Goal: Transaction & Acquisition: Download file/media

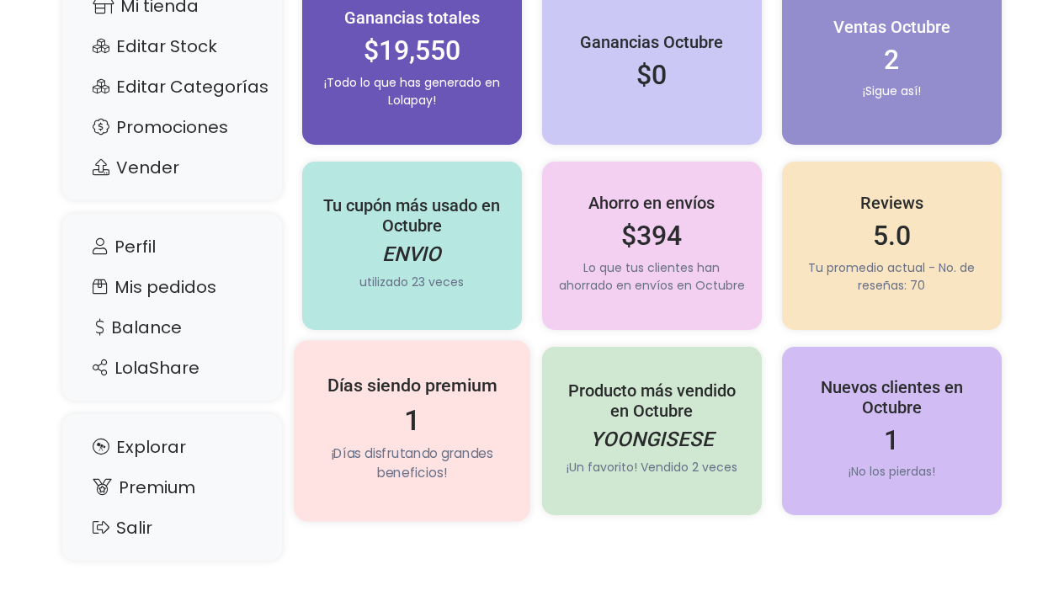
scroll to position [186, 0]
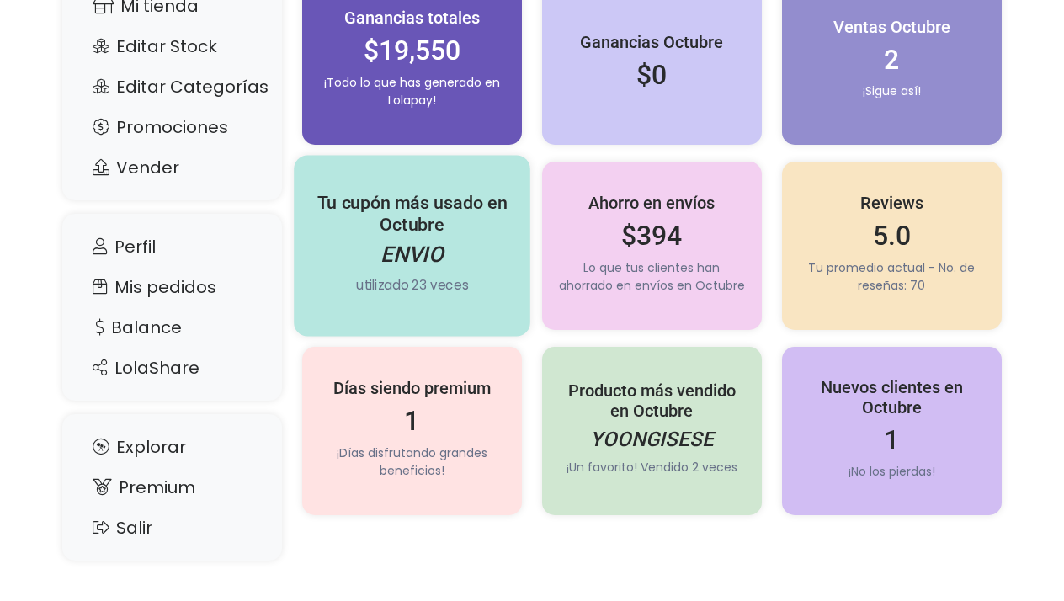
click at [388, 235] on h5 "Tu cupón más usado en Octubre" at bounding box center [412, 214] width 200 height 44
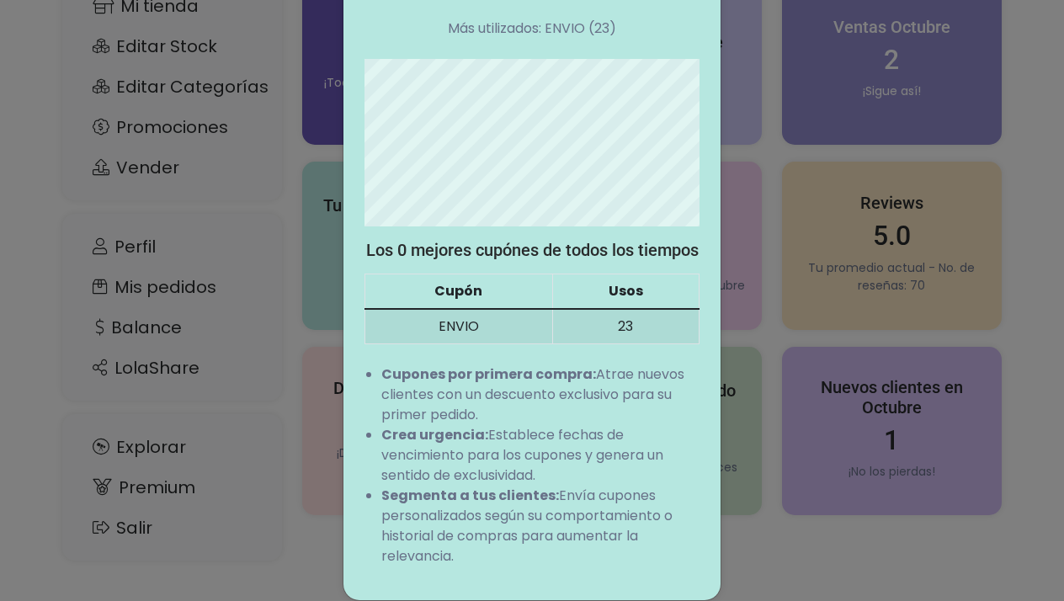
scroll to position [131, 0]
click at [308, 475] on div "Tu cupónes más usado Total utilizados: 0 Más utilizados: ENVIO (23) Los 0 mejor…" at bounding box center [532, 300] width 1064 height 601
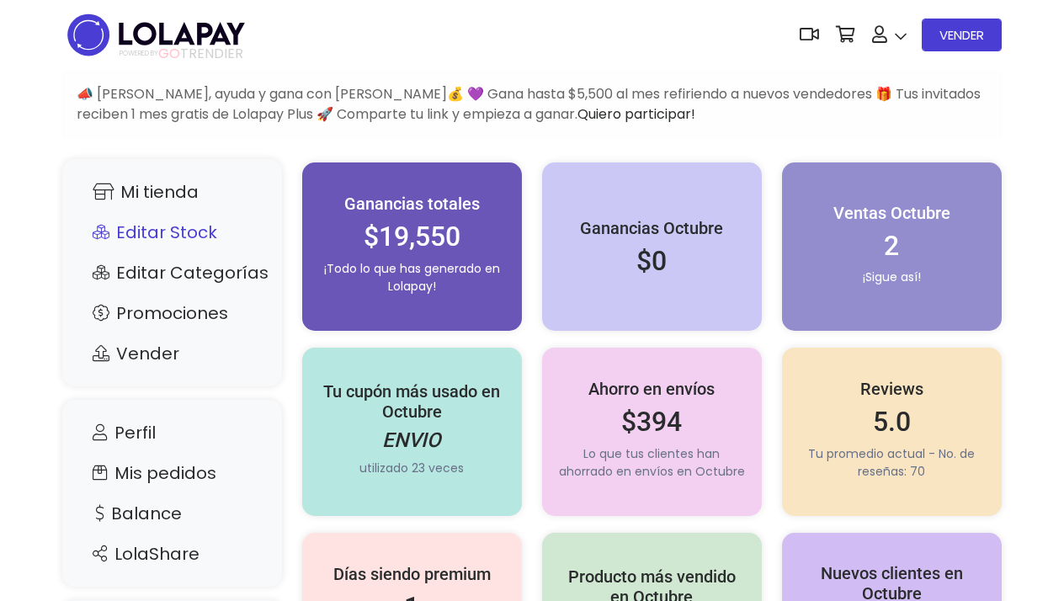
scroll to position [0, 0]
click at [180, 460] on link "Mis pedidos" at bounding box center [172, 473] width 186 height 32
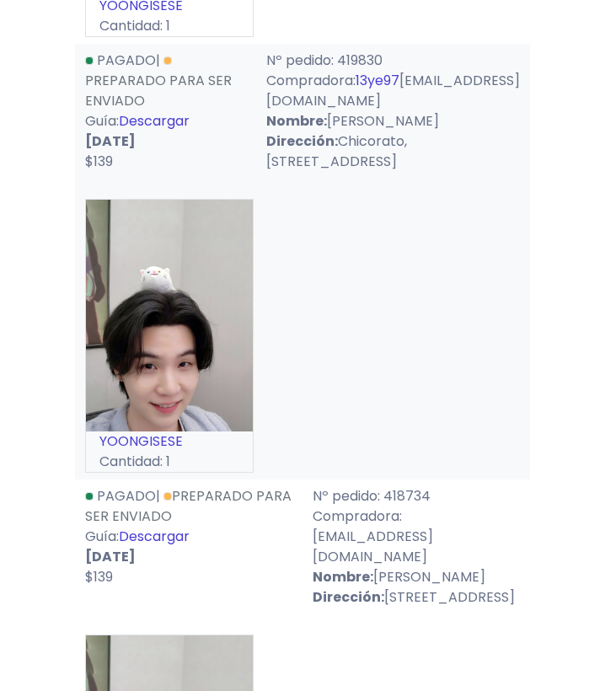
scroll to position [672, 0]
click at [439, 359] on div "YOONGISESE Cantidad: 1" at bounding box center [302, 328] width 435 height 287
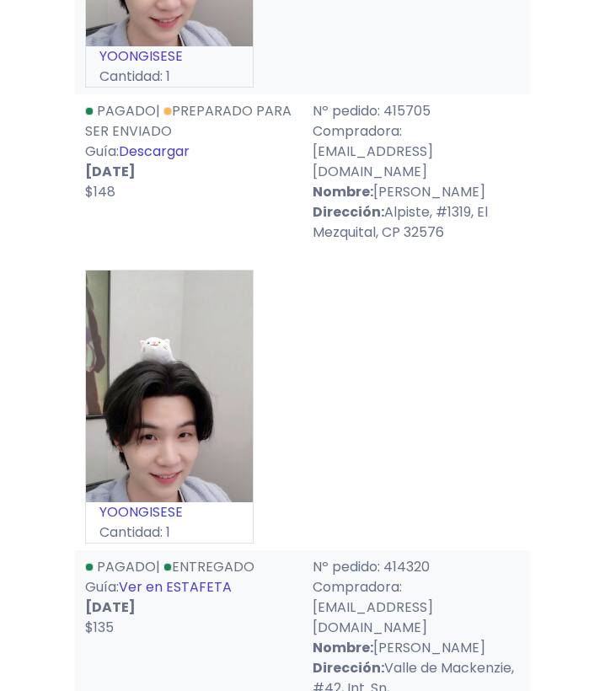
scroll to position [1950, 0]
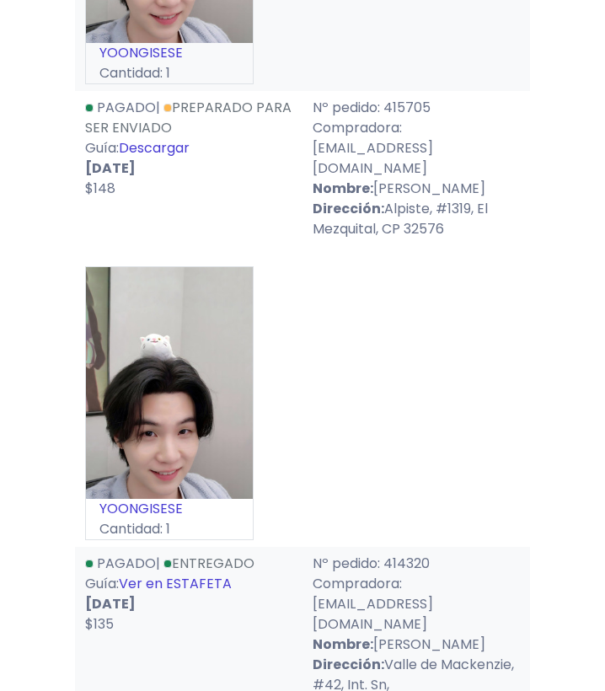
click at [181, 157] on link "Descargar" at bounding box center [154, 147] width 71 height 19
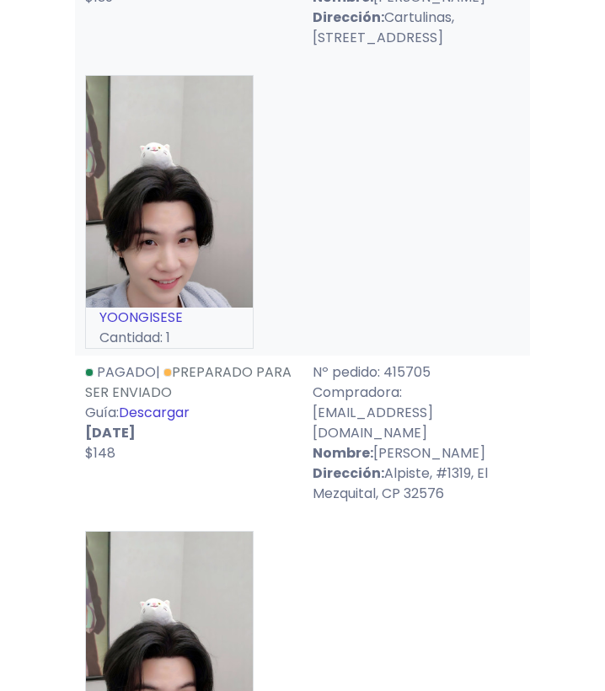
scroll to position [1598, 0]
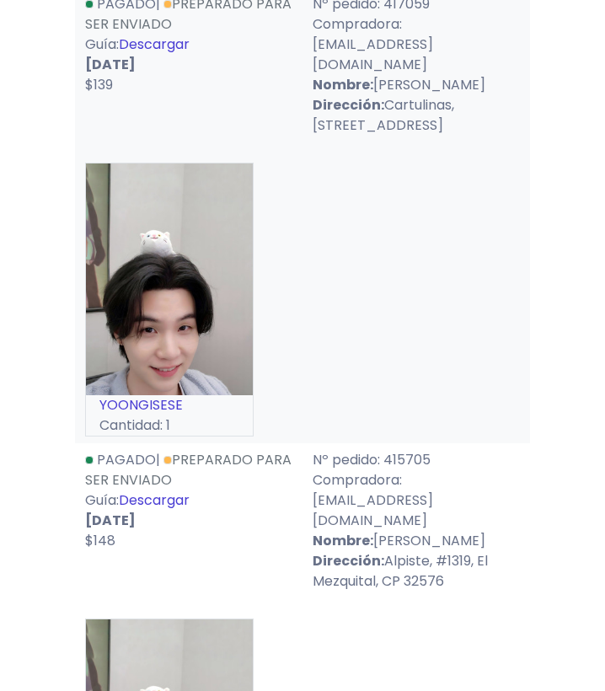
click at [154, 54] on link "Descargar" at bounding box center [154, 44] width 71 height 19
click at [168, 54] on link "Descargar" at bounding box center [154, 44] width 71 height 19
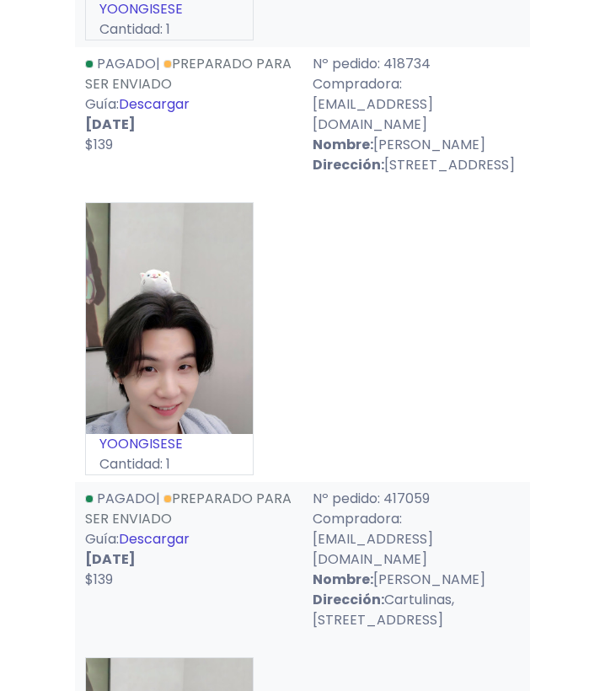
scroll to position [1099, 0]
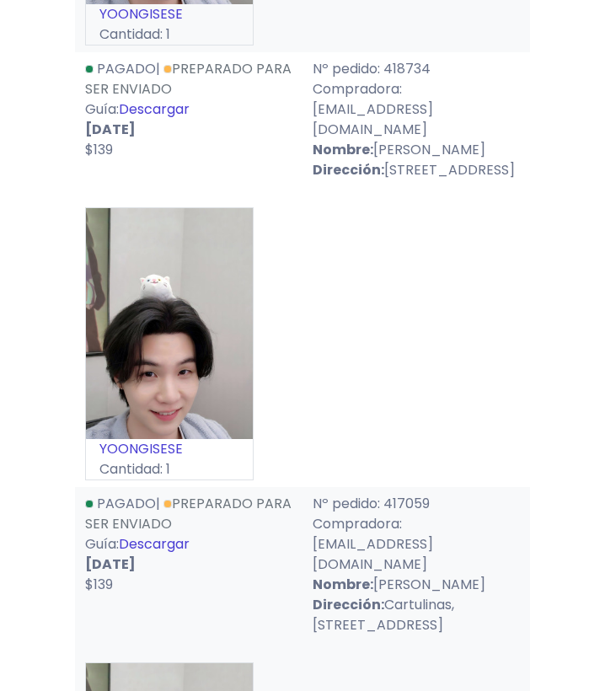
click at [164, 119] on link "Descargar" at bounding box center [154, 108] width 71 height 19
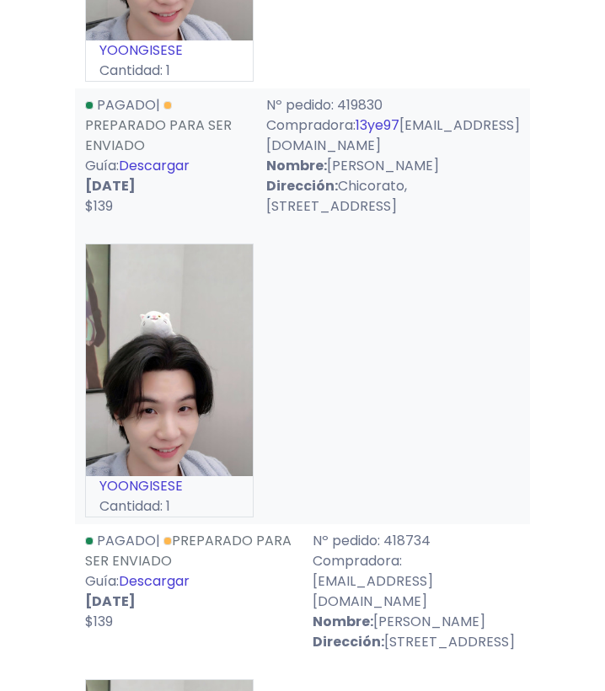
scroll to position [610, 0]
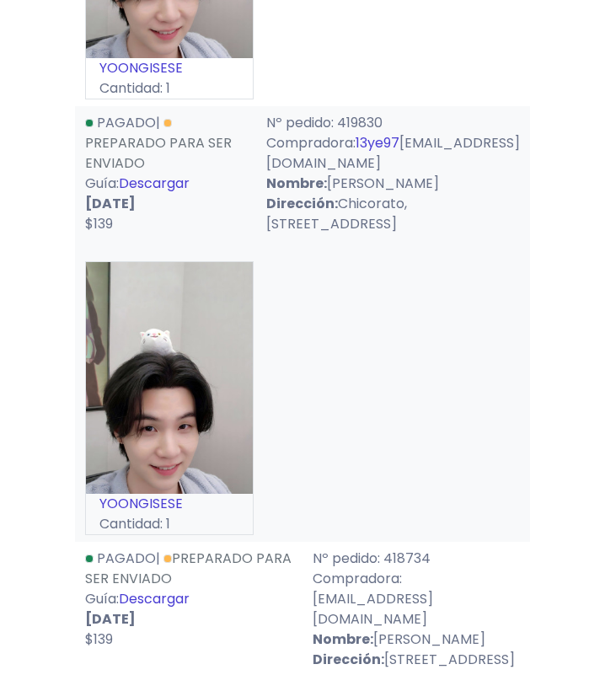
click at [173, 193] on link "Descargar" at bounding box center [154, 182] width 71 height 19
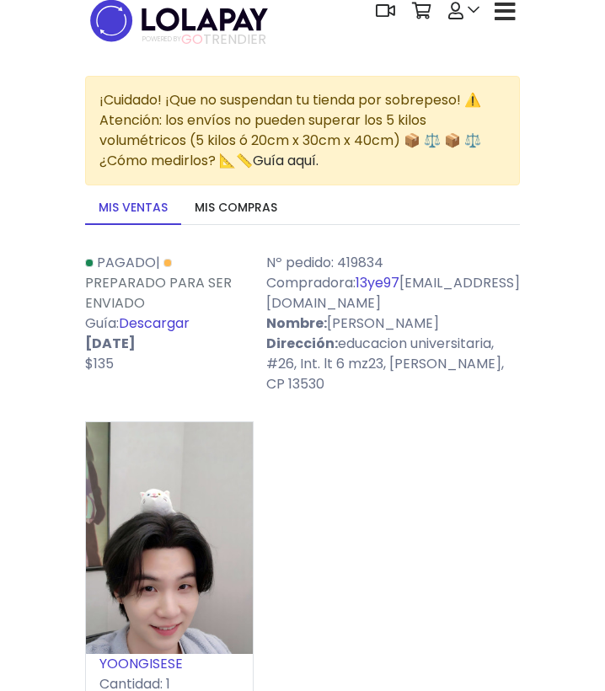
scroll to position [7, 0]
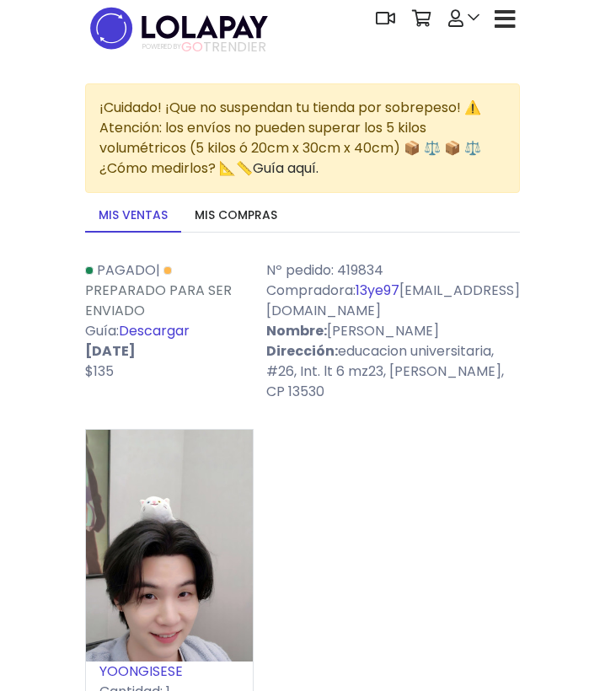
click at [184, 321] on link "Descargar" at bounding box center [154, 330] width 71 height 19
click at [466, 20] on link at bounding box center [464, 18] width 48 height 51
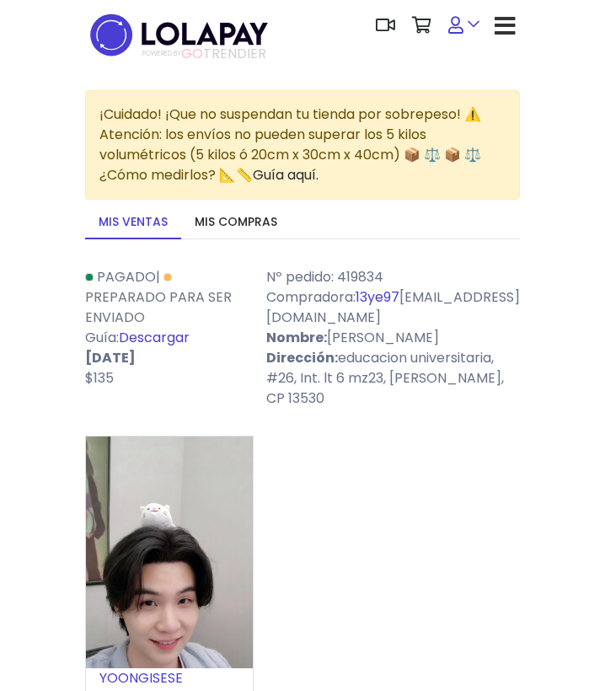
click at [456, 25] on icon at bounding box center [455, 25] width 15 height 17
click at [475, 24] on link at bounding box center [464, 25] width 48 height 51
click at [475, 28] on link at bounding box center [464, 25] width 48 height 51
click at [243, 217] on link "Mis compras" at bounding box center [235, 222] width 109 height 33
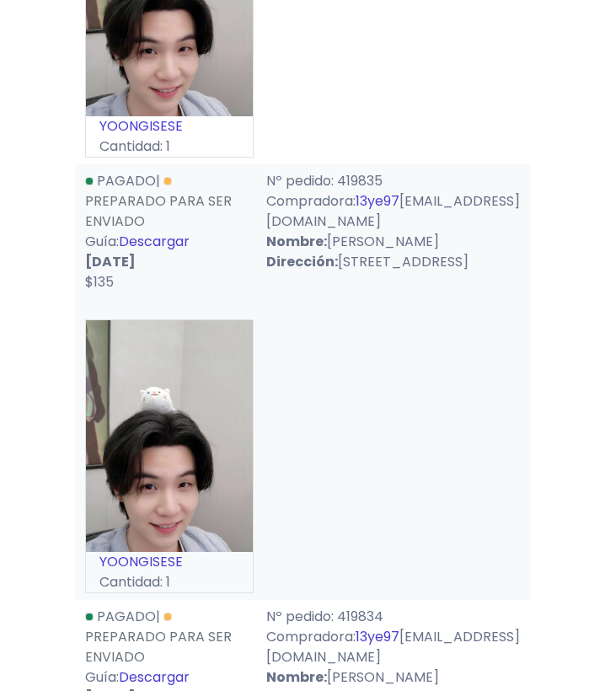
scroll to position [551, 0]
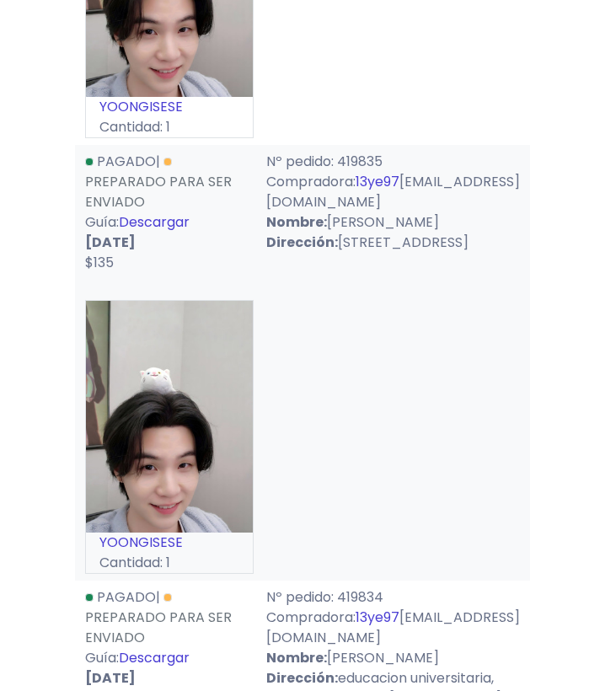
click at [178, 232] on link "Descargar" at bounding box center [154, 221] width 71 height 19
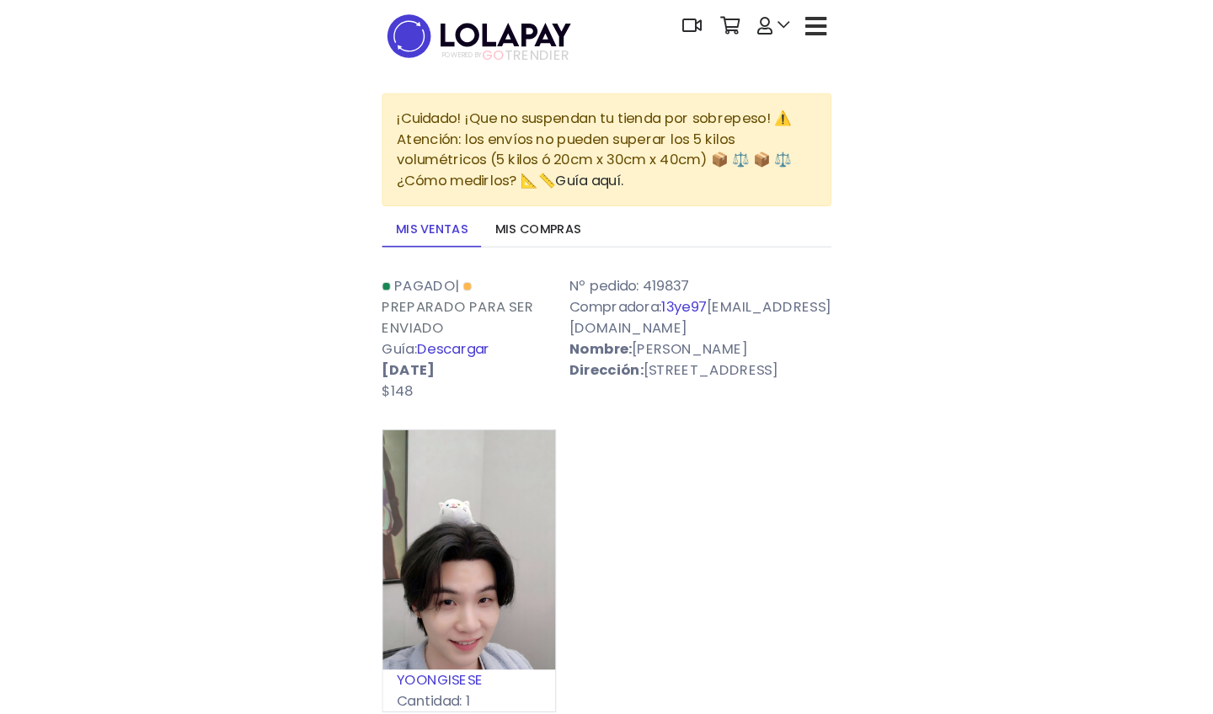
scroll to position [0, 0]
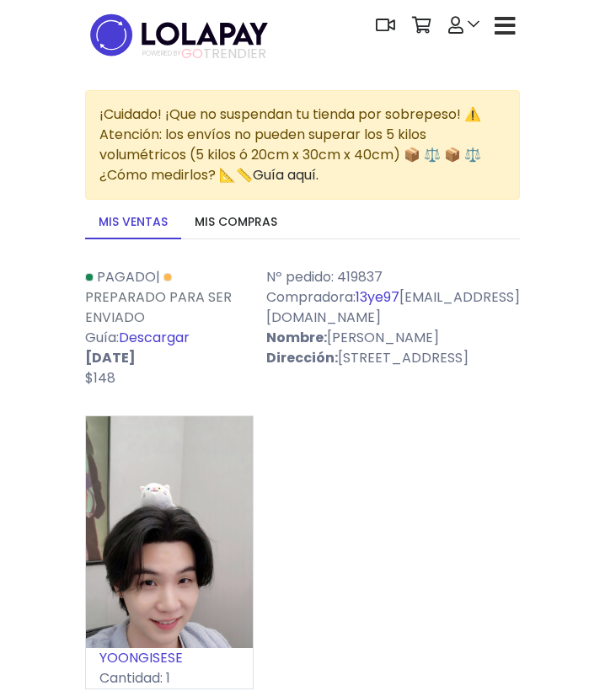
click at [175, 328] on link "Descargar" at bounding box center [154, 337] width 71 height 19
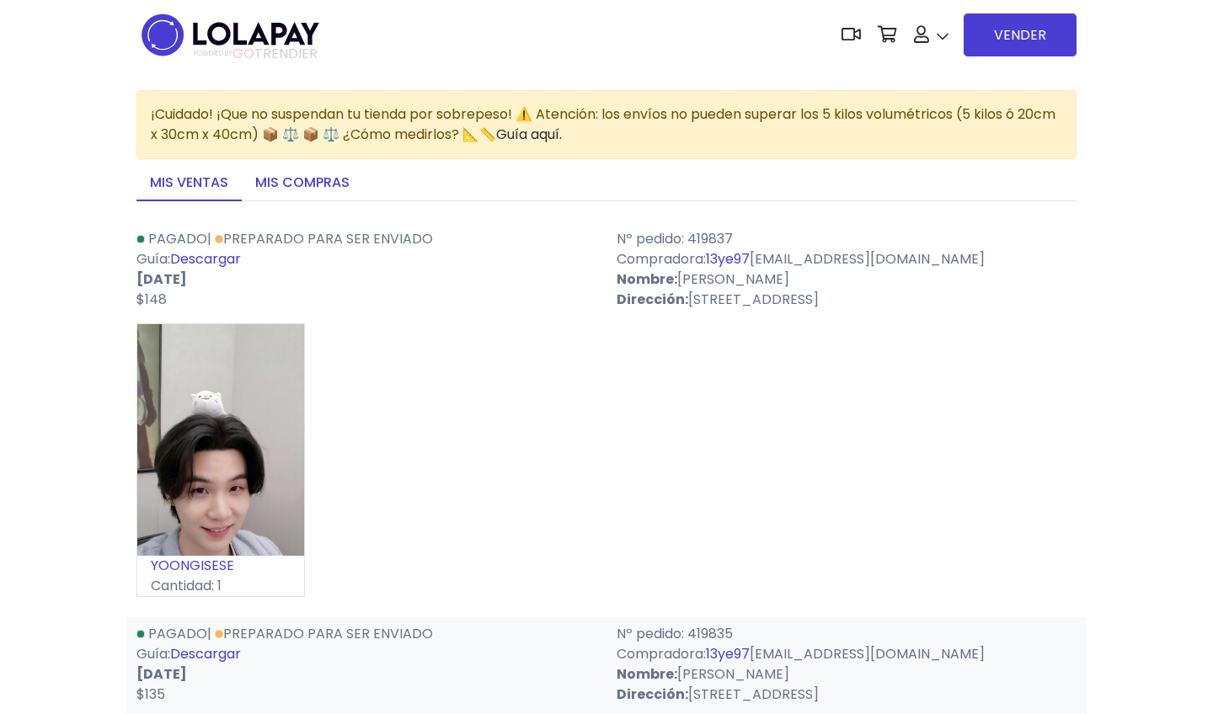
click at [312, 181] on link "Mis compras" at bounding box center [302, 183] width 121 height 35
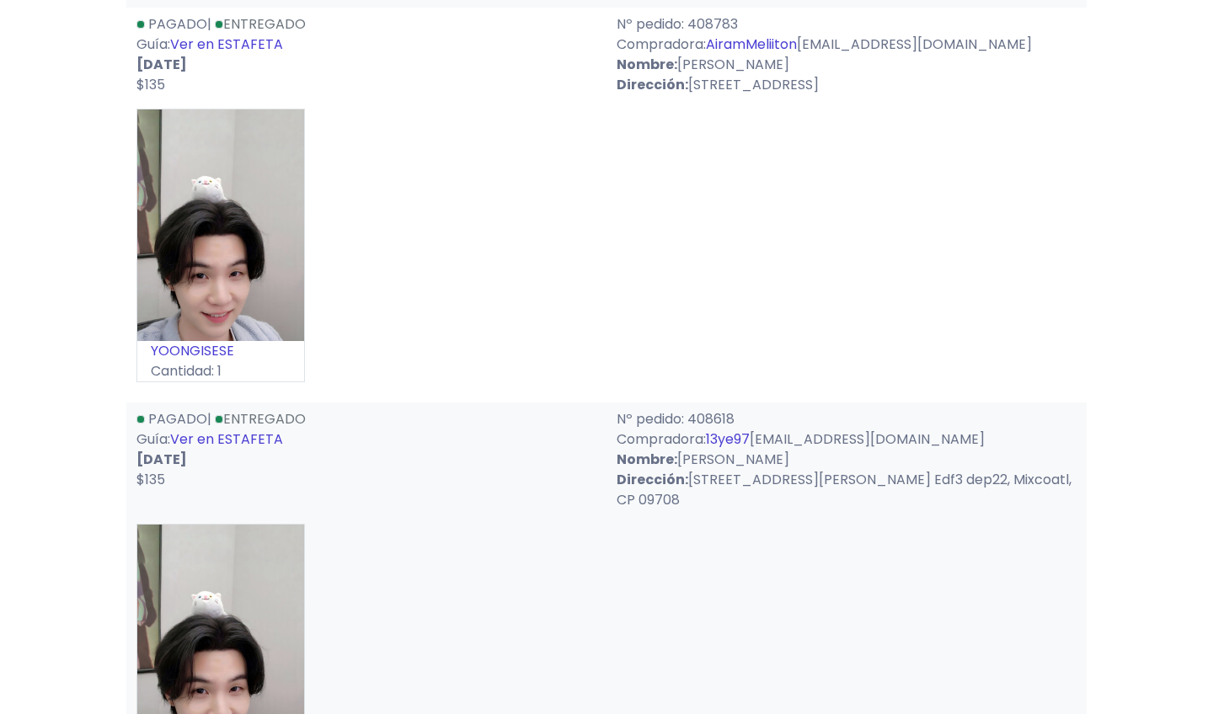
scroll to position [5401, 0]
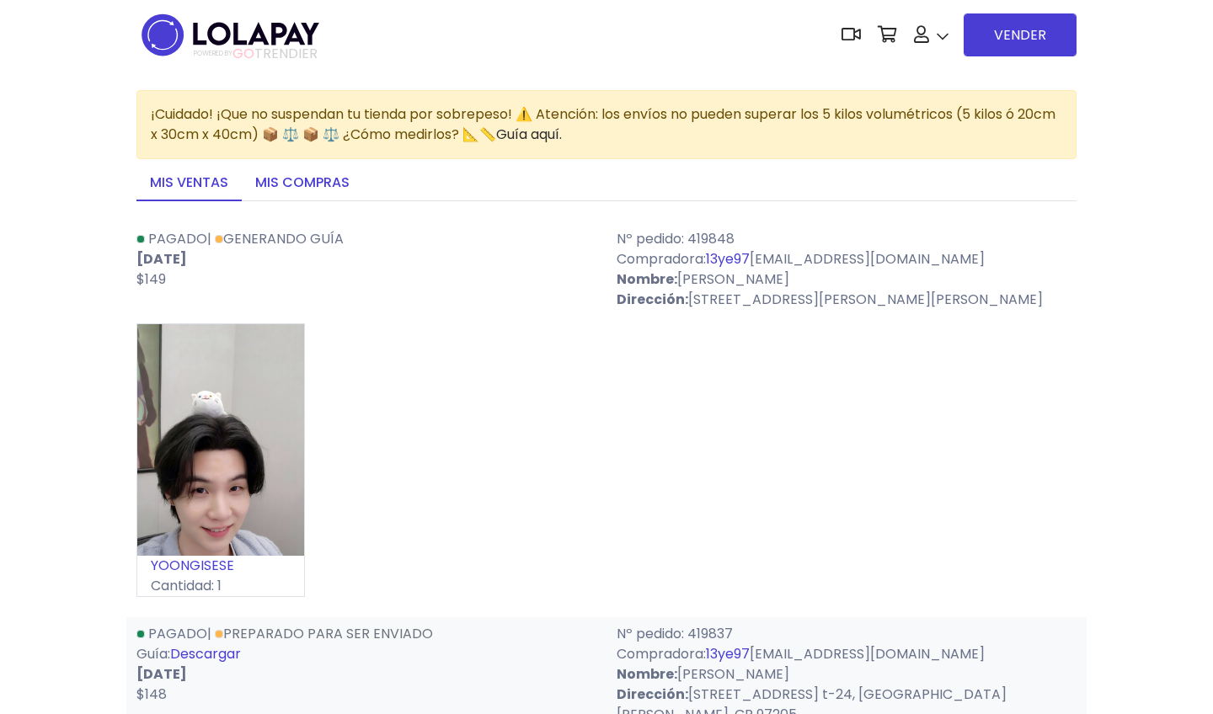
click at [301, 195] on link "Mis compras" at bounding box center [302, 183] width 121 height 35
click at [311, 186] on link "Mis compras" at bounding box center [302, 183] width 121 height 35
click at [317, 178] on link "Mis compras" at bounding box center [302, 183] width 121 height 35
click at [215, 257] on link "Descargar" at bounding box center [205, 258] width 71 height 19
